Goal: Check status: Check status

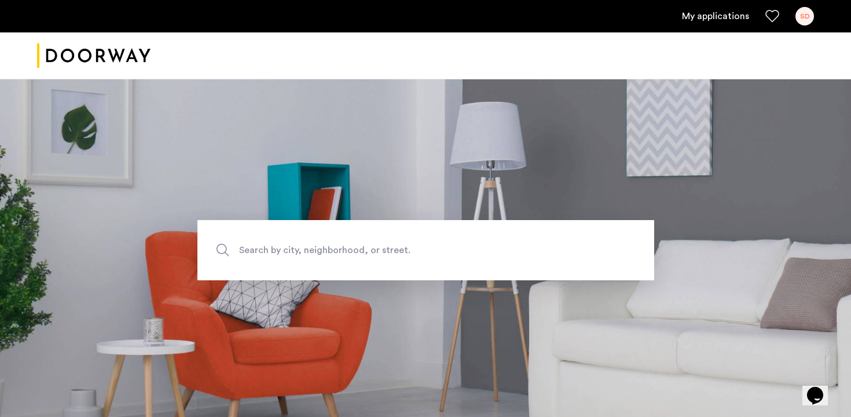
click at [736, 10] on link "My applications" at bounding box center [715, 16] width 67 height 14
